Goal: Task Accomplishment & Management: Complete application form

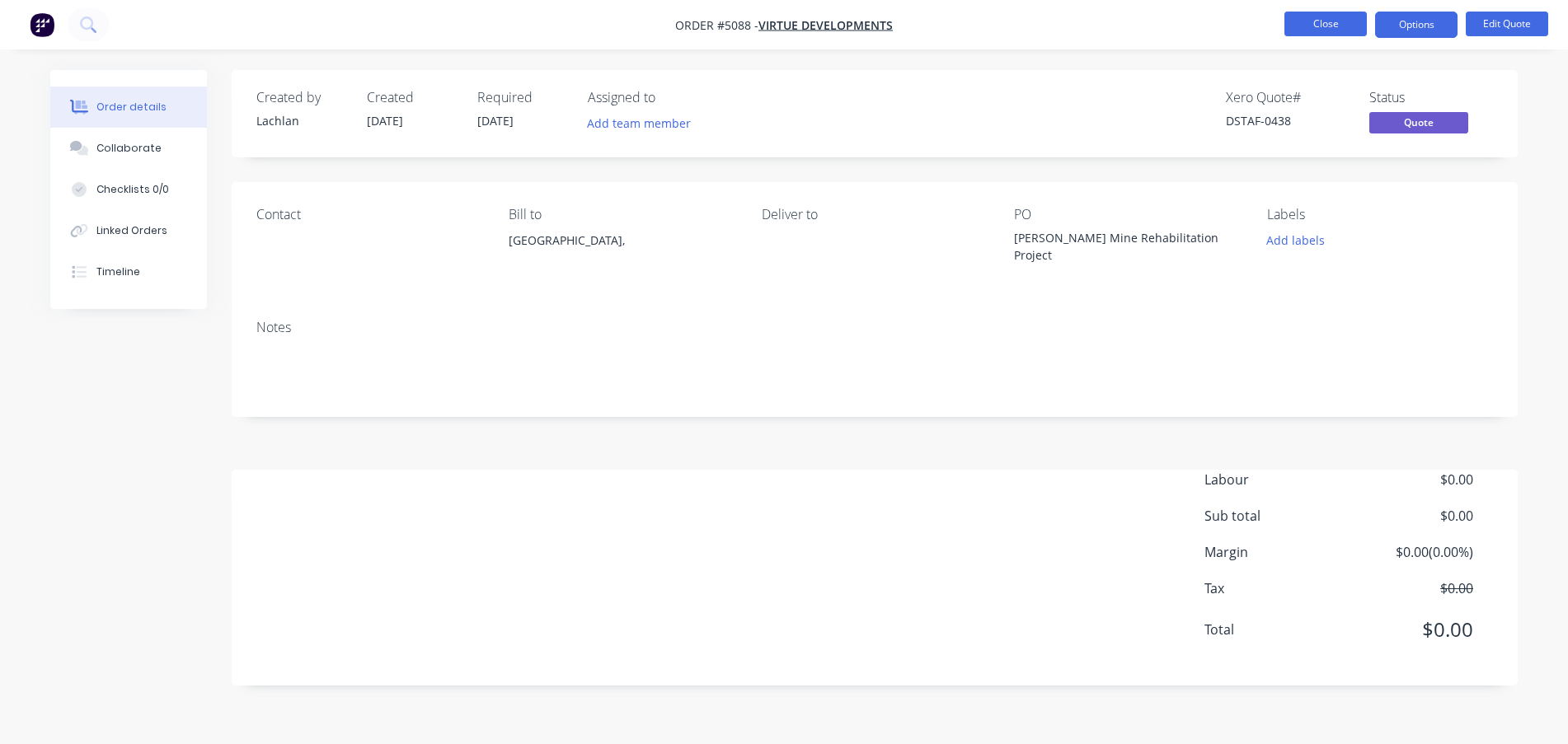
click at [1324, 30] on button "Close" at bounding box center [1326, 24] width 82 height 25
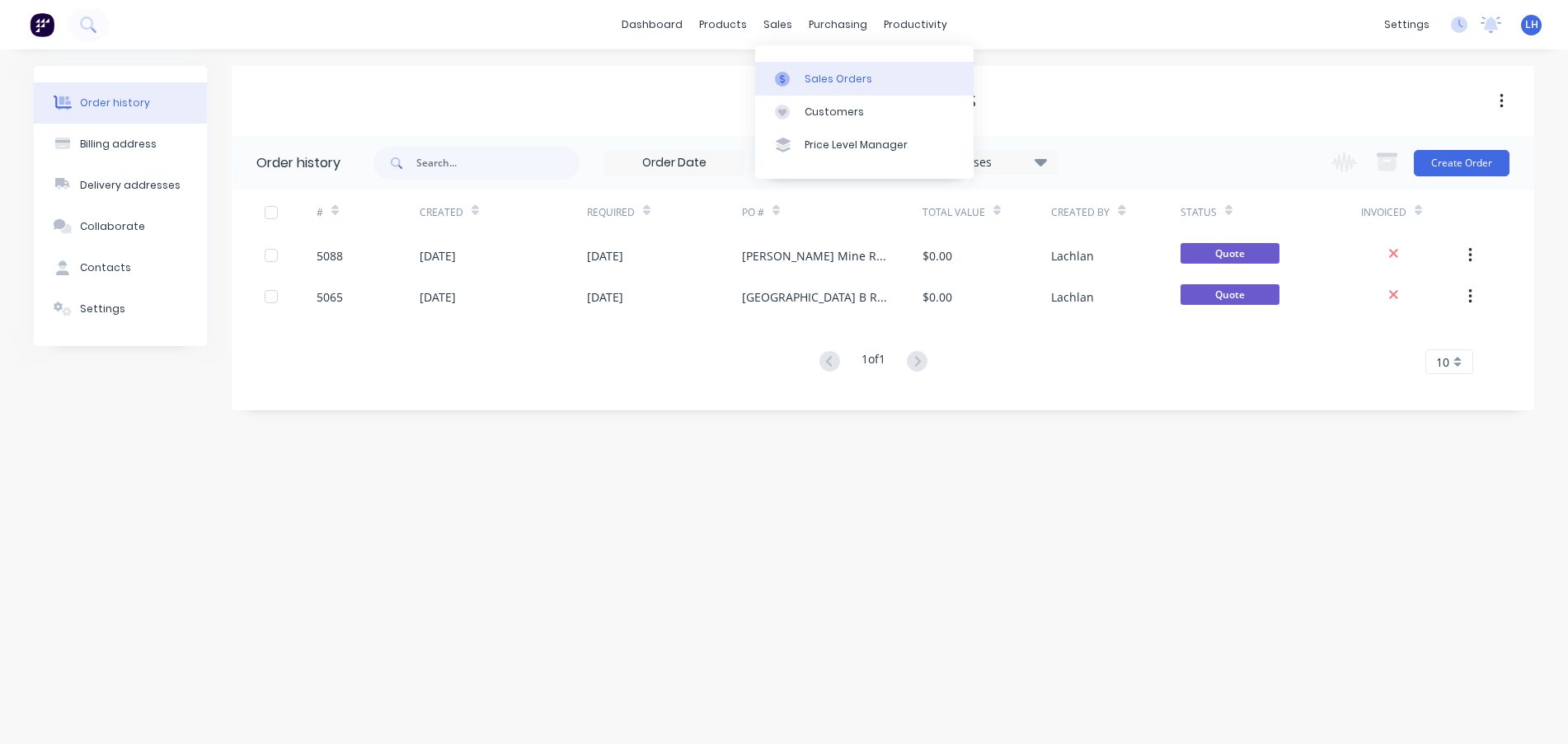
click at [801, 79] on link "Sales Orders" at bounding box center [865, 78] width 219 height 33
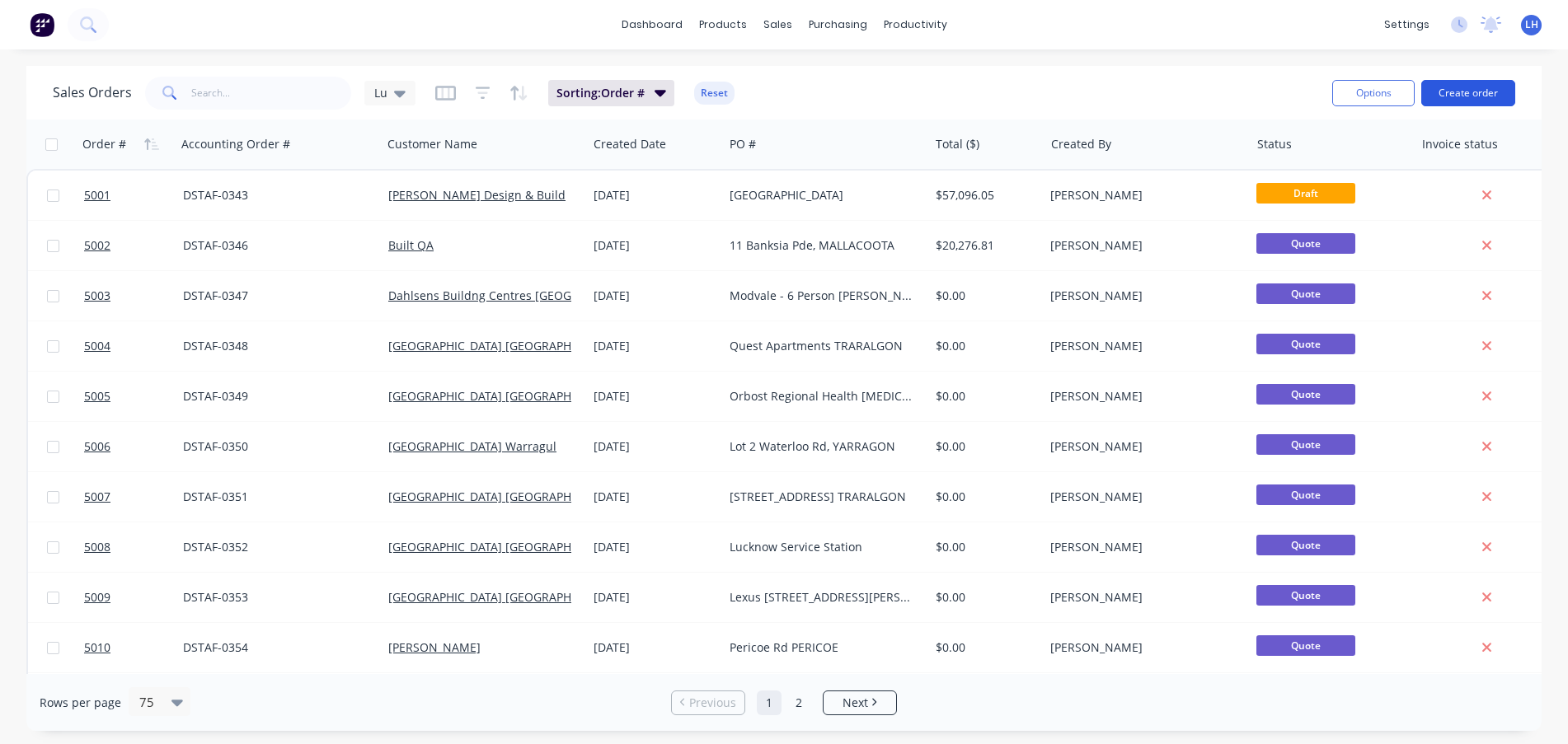
click at [1440, 87] on button "Create order" at bounding box center [1468, 93] width 94 height 26
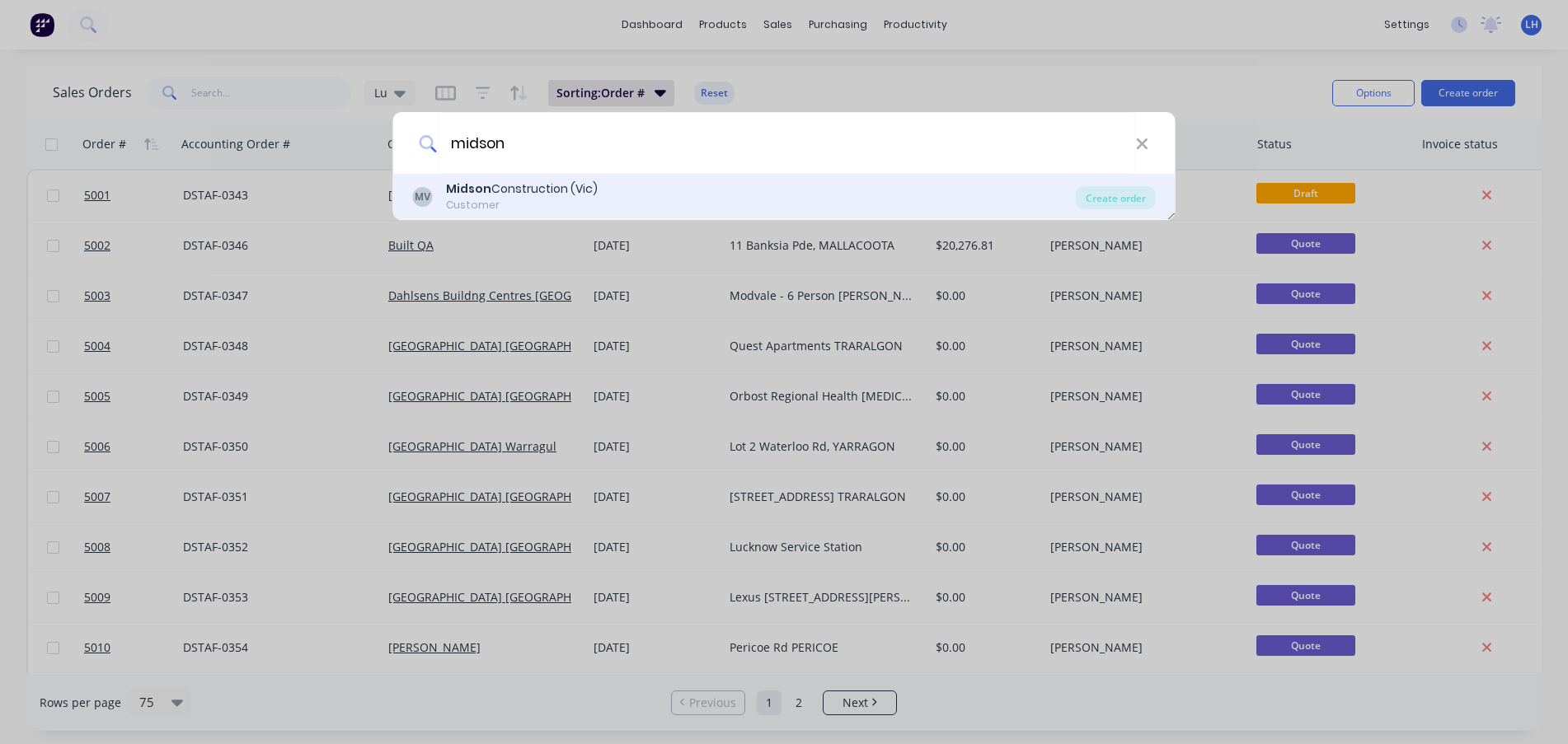
type input "midson"
click at [509, 199] on div "Customer" at bounding box center [522, 205] width 152 height 15
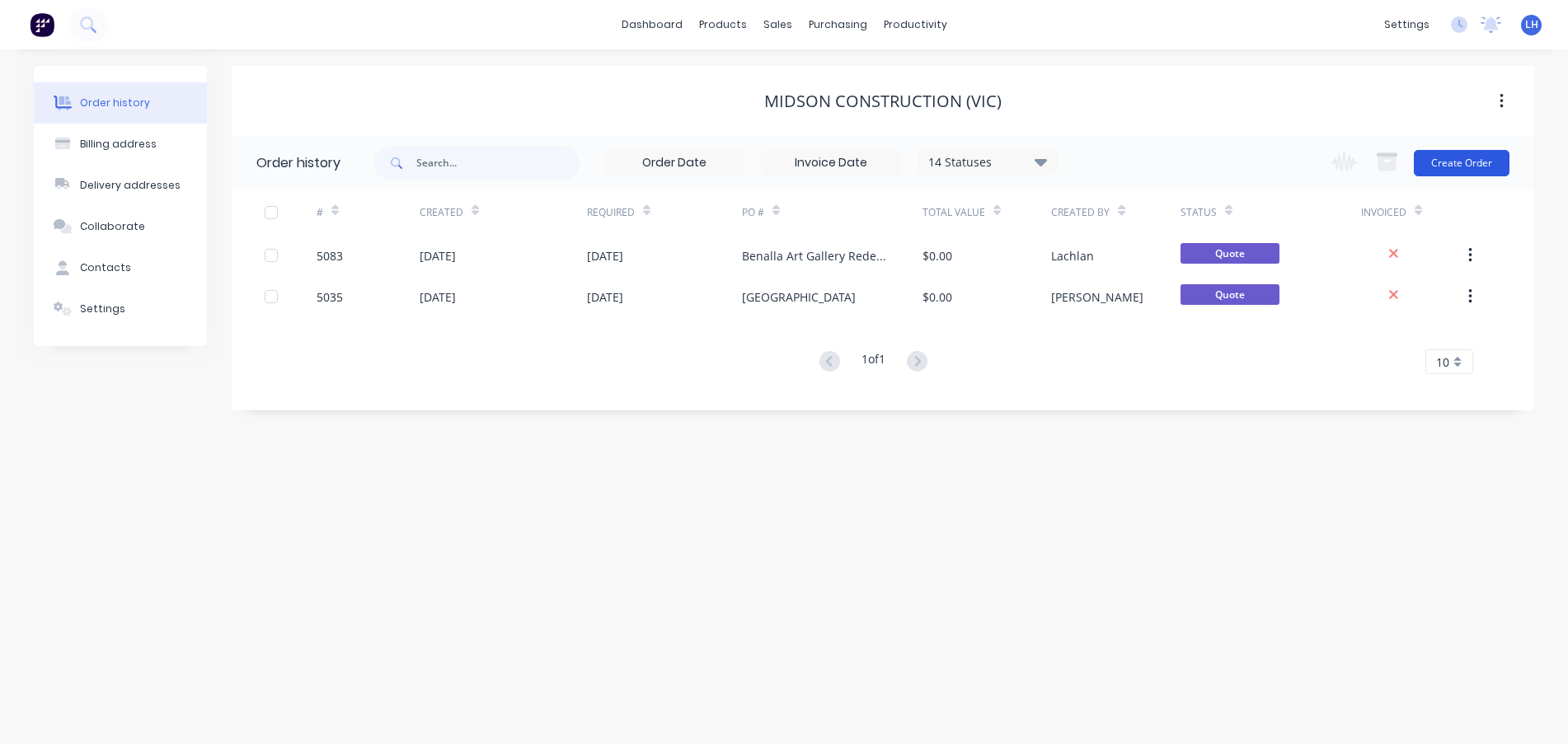
click at [1471, 157] on button "Create Order" at bounding box center [1461, 163] width 96 height 26
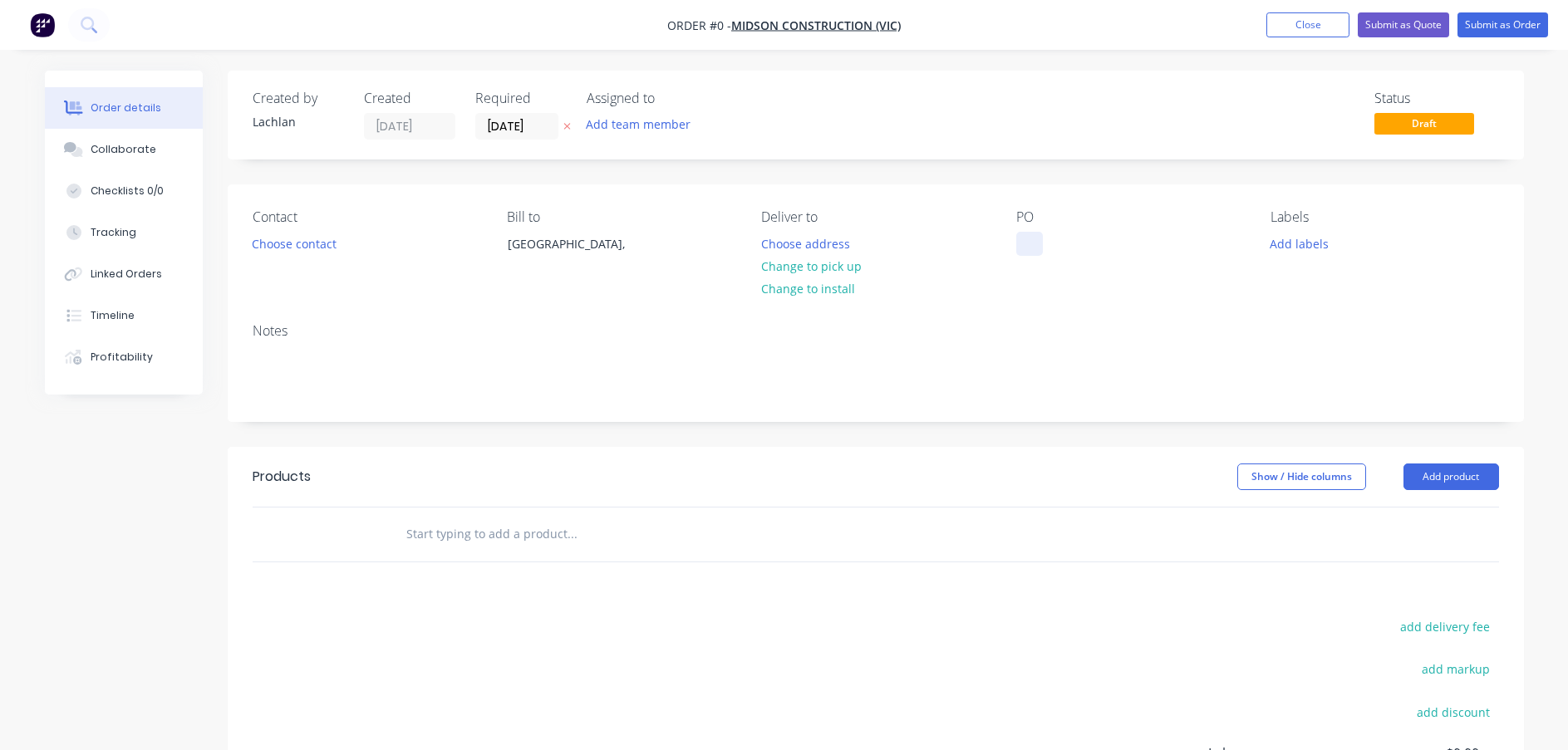
click at [1025, 244] on div at bounding box center [1029, 243] width 27 height 24
click at [1045, 293] on div "Contact Choose contact Bill to [GEOGRAPHIC_DATA], Deliver to Choose address Cha…" at bounding box center [876, 247] width 1296 height 126
click at [1395, 22] on button "Submit as Quote" at bounding box center [1404, 25] width 92 height 25
